Goal: Navigation & Orientation: Find specific page/section

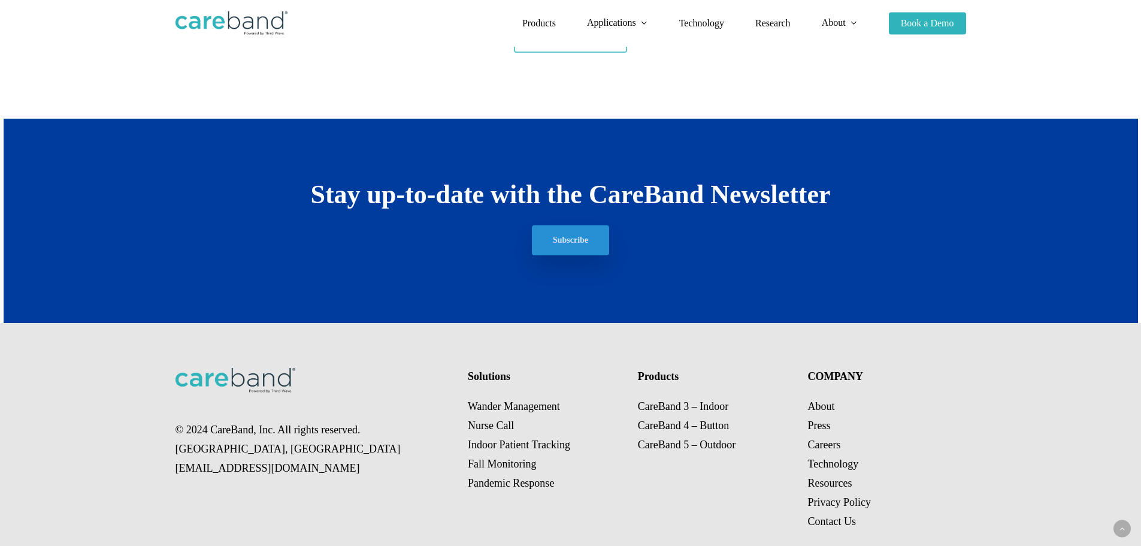
scroll to position [2267, 0]
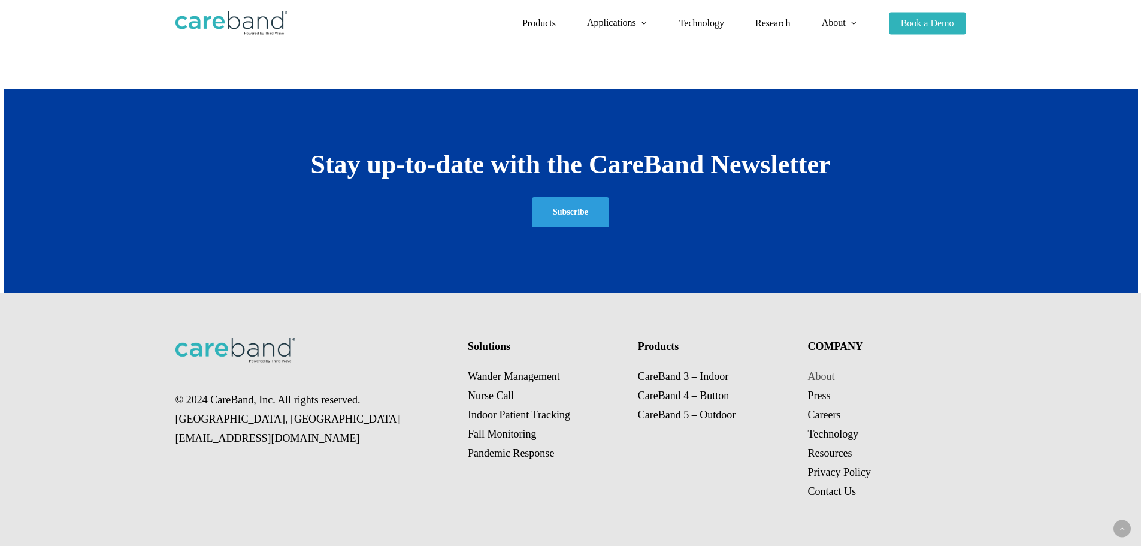
click at [824, 377] on link "About" at bounding box center [821, 376] width 27 height 12
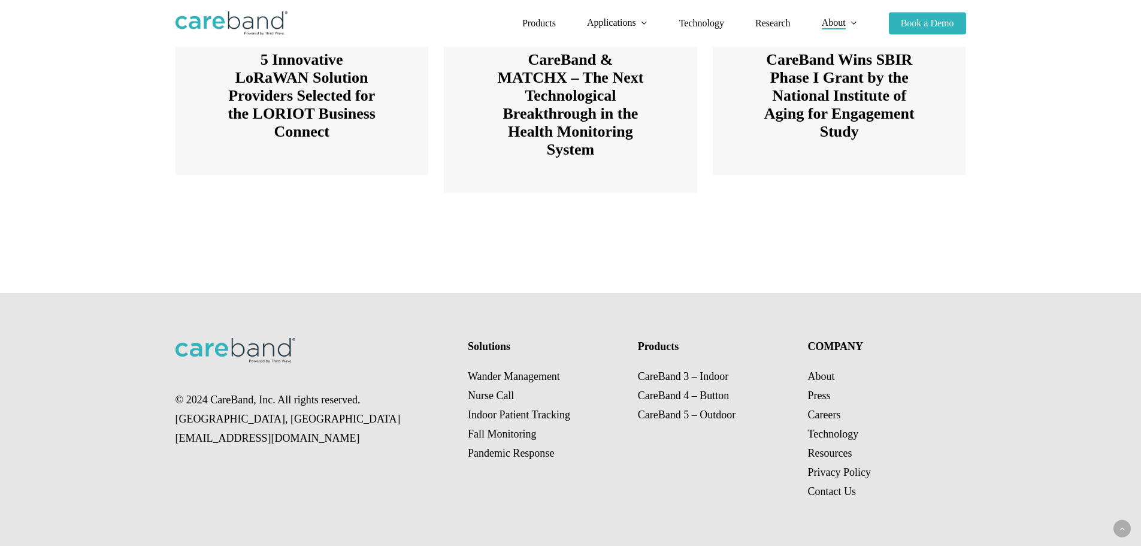
scroll to position [1809, 0]
click at [831, 436] on link "Technology" at bounding box center [833, 434] width 51 height 12
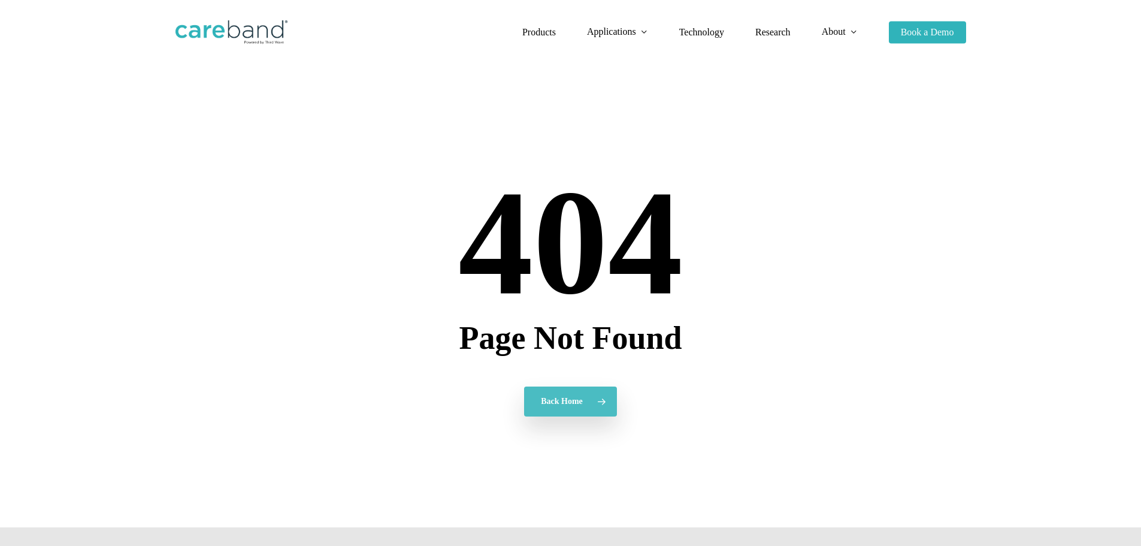
click at [574, 399] on span "Back Home" at bounding box center [562, 401] width 42 height 12
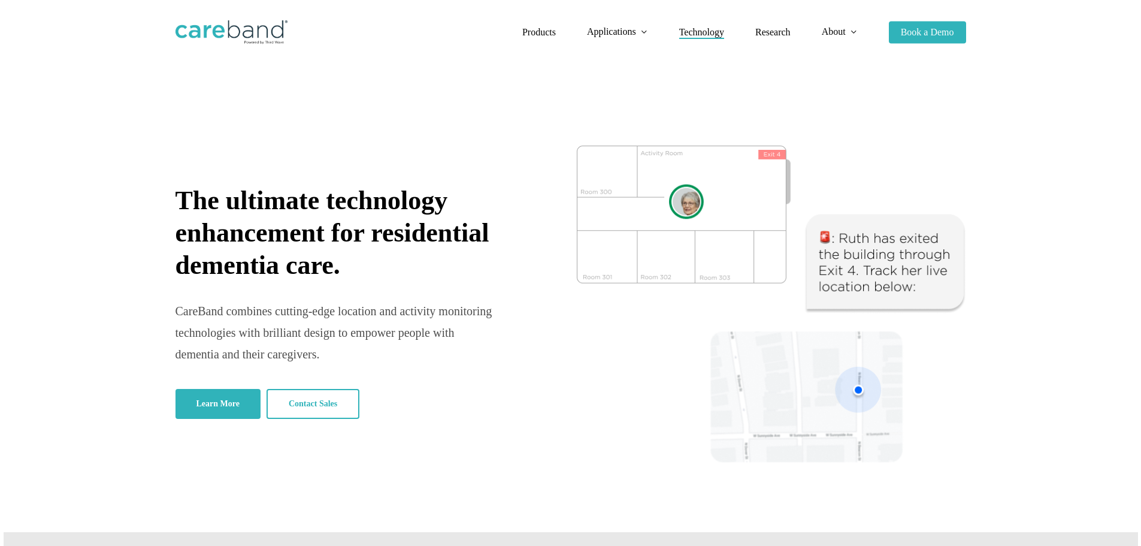
click at [707, 31] on span "Technology" at bounding box center [701, 32] width 45 height 10
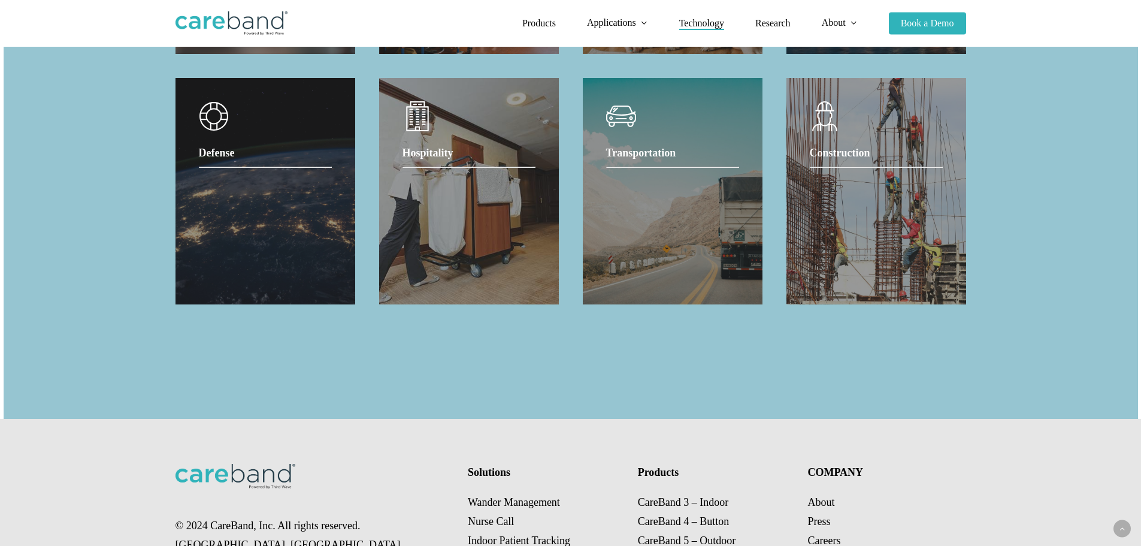
scroll to position [1398, 0]
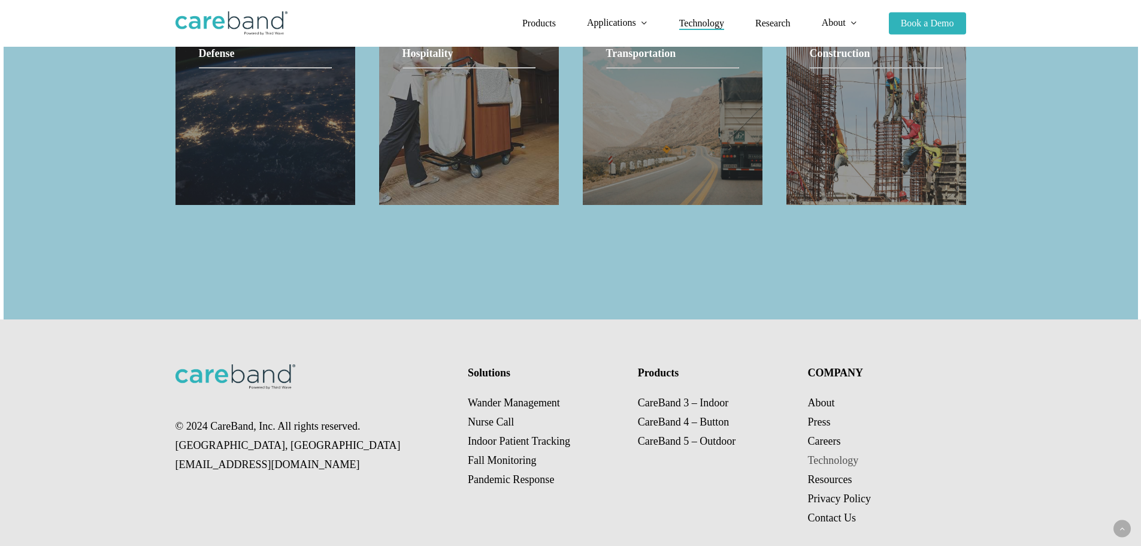
click at [841, 466] on link "Technology" at bounding box center [833, 460] width 51 height 12
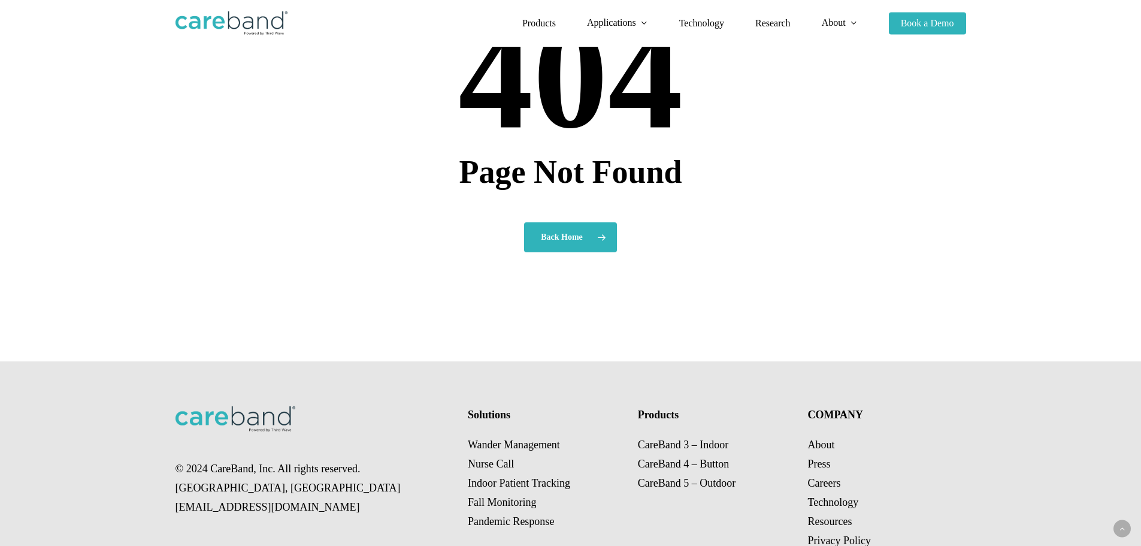
scroll to position [234, 0]
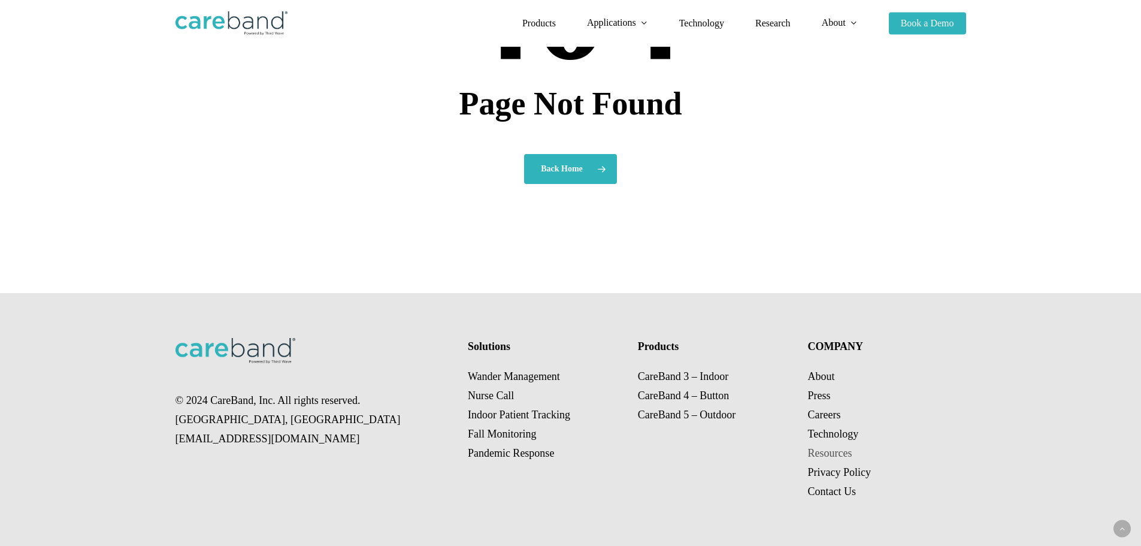
click at [842, 456] on link "Resources" at bounding box center [830, 453] width 44 height 12
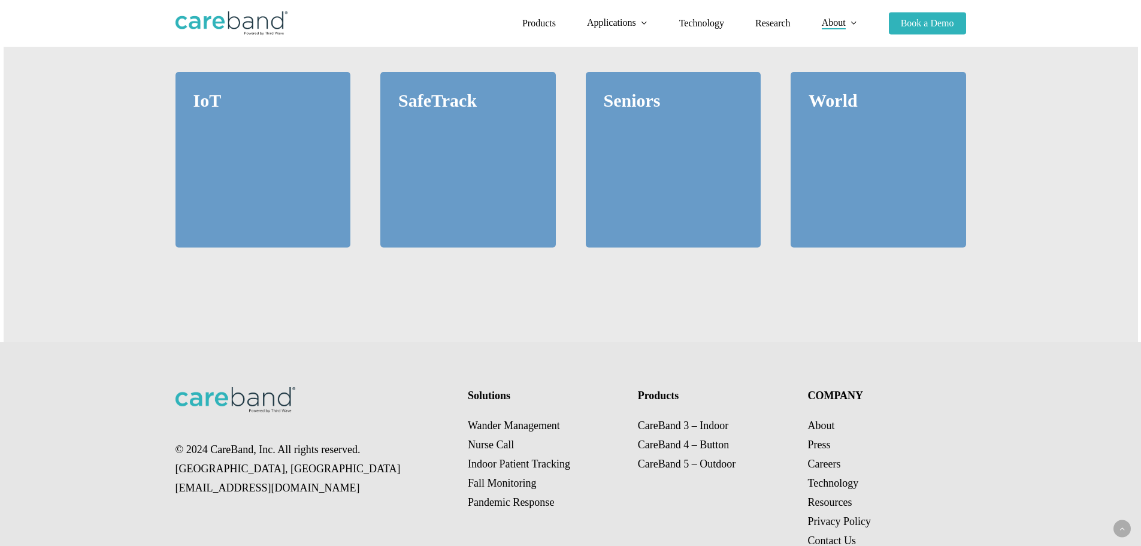
scroll to position [1096, 0]
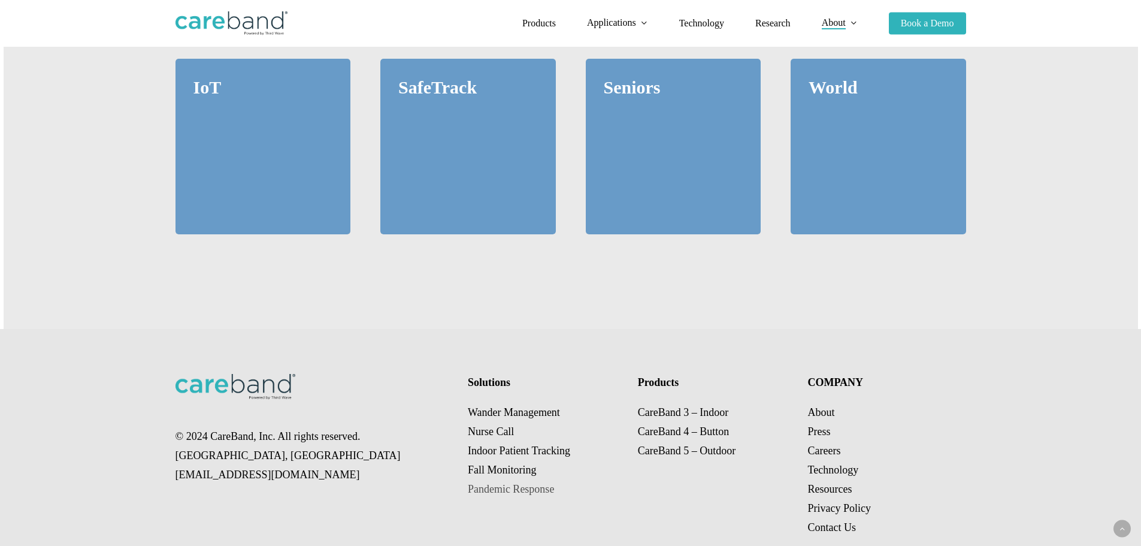
click at [506, 483] on link "Pandemic Response" at bounding box center [511, 489] width 86 height 12
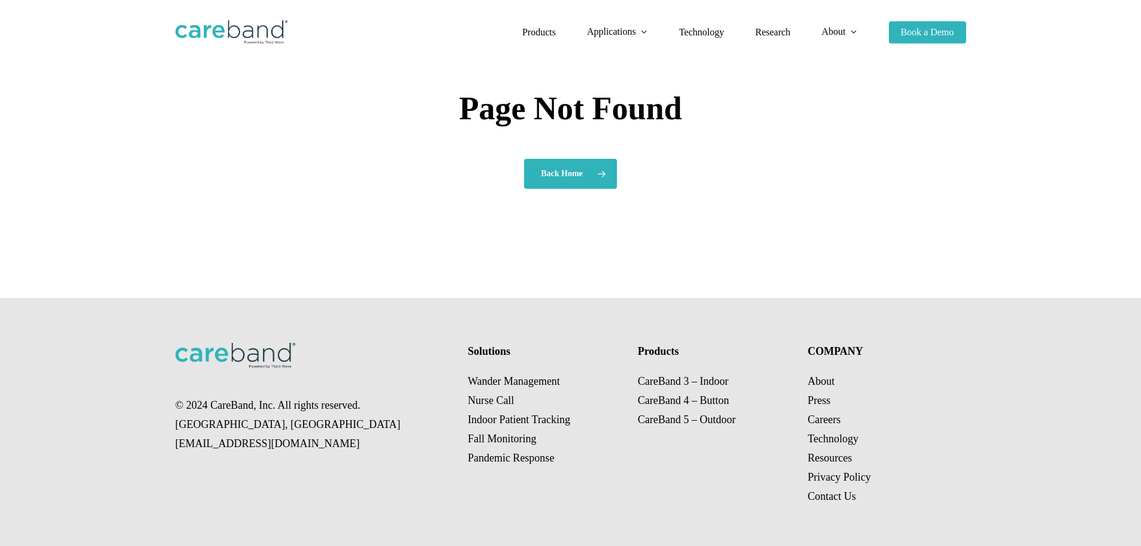
scroll to position [234, 0]
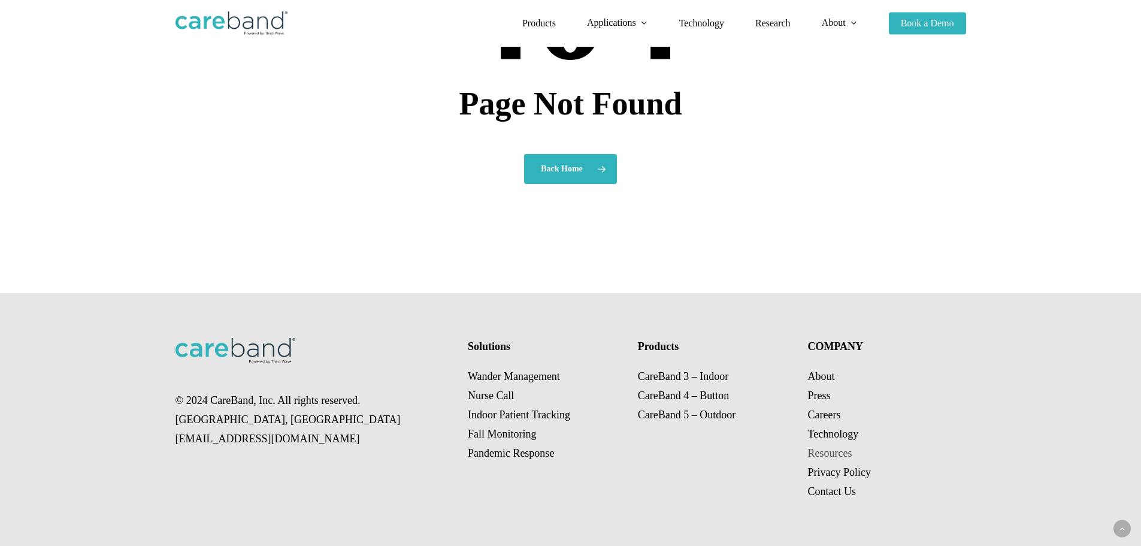
click at [831, 456] on link "Resources" at bounding box center [830, 453] width 44 height 12
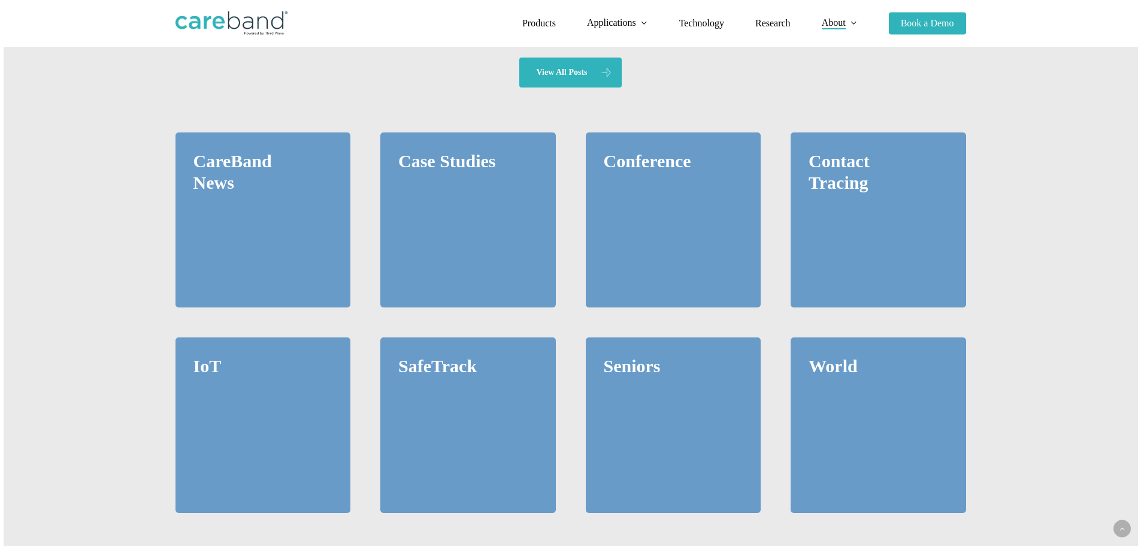
scroll to position [1096, 0]
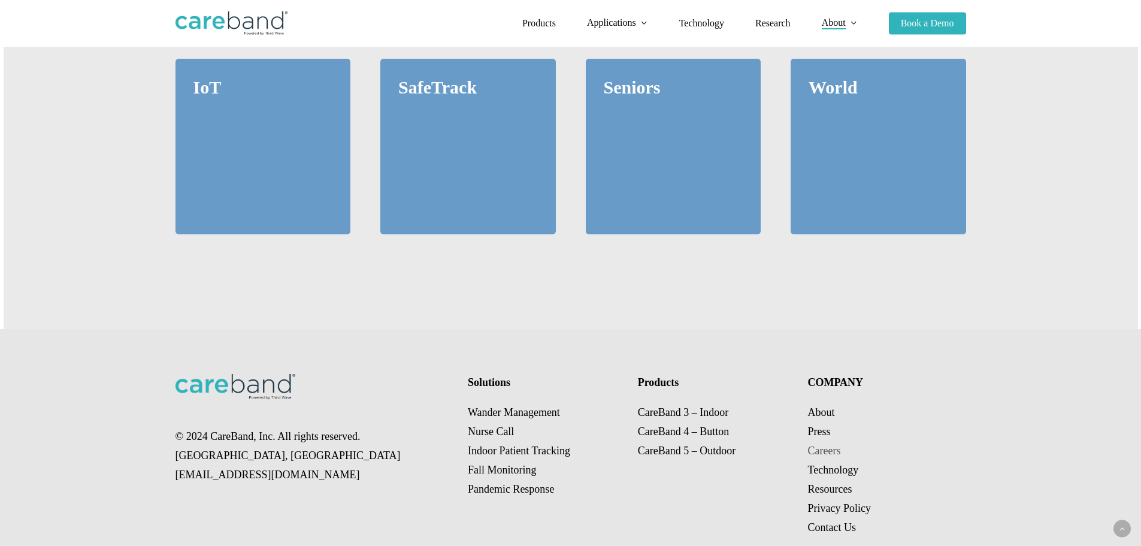
click at [829, 444] on link "Careers" at bounding box center [824, 450] width 33 height 12
